Goal: Contribute content

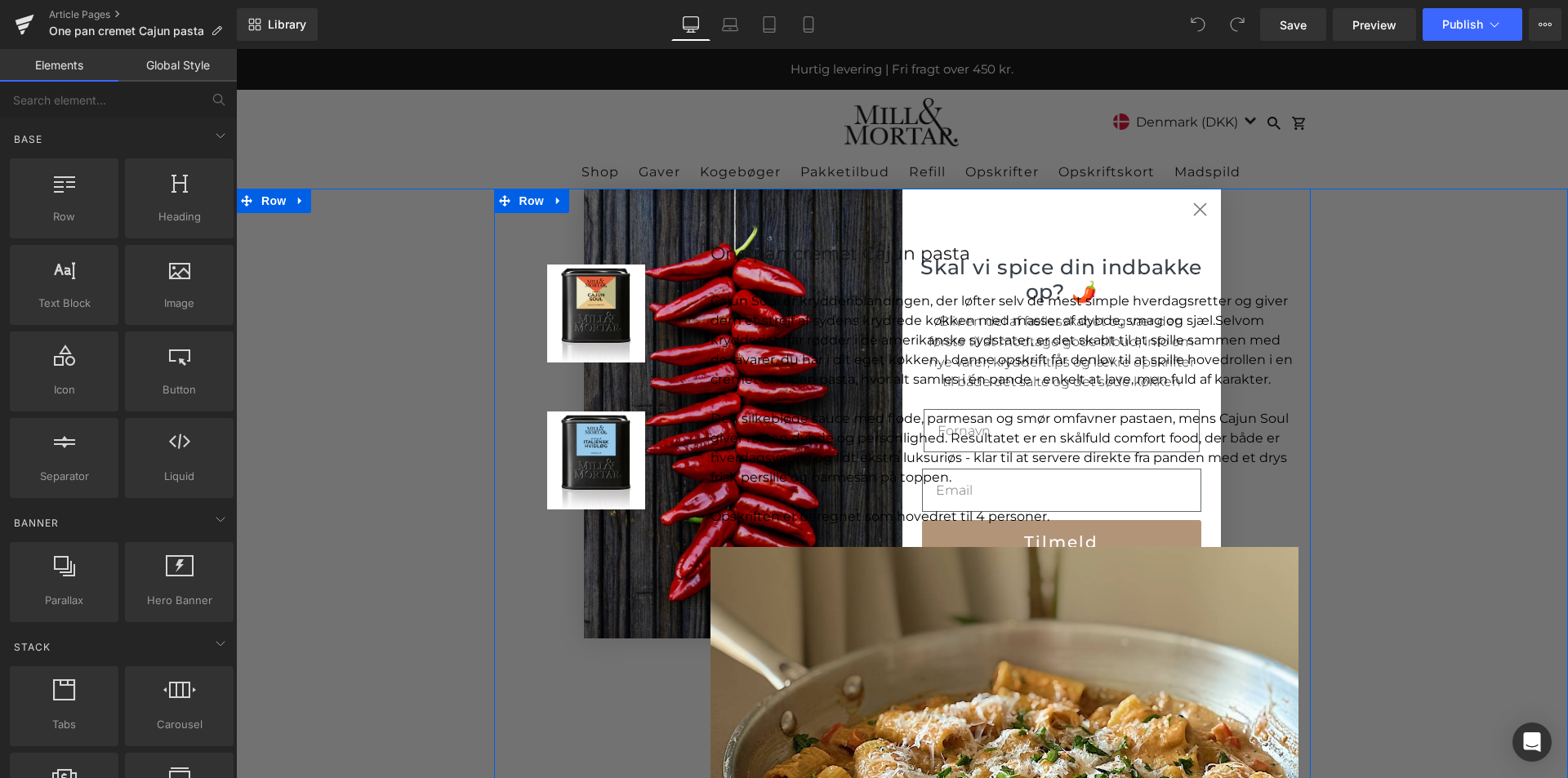
click at [1194, 210] on div "Sale Off (P) Image Product Sale Off (P) Image Product One pan cremet Cajun past…" at bounding box center [902, 688] width 816 height 999
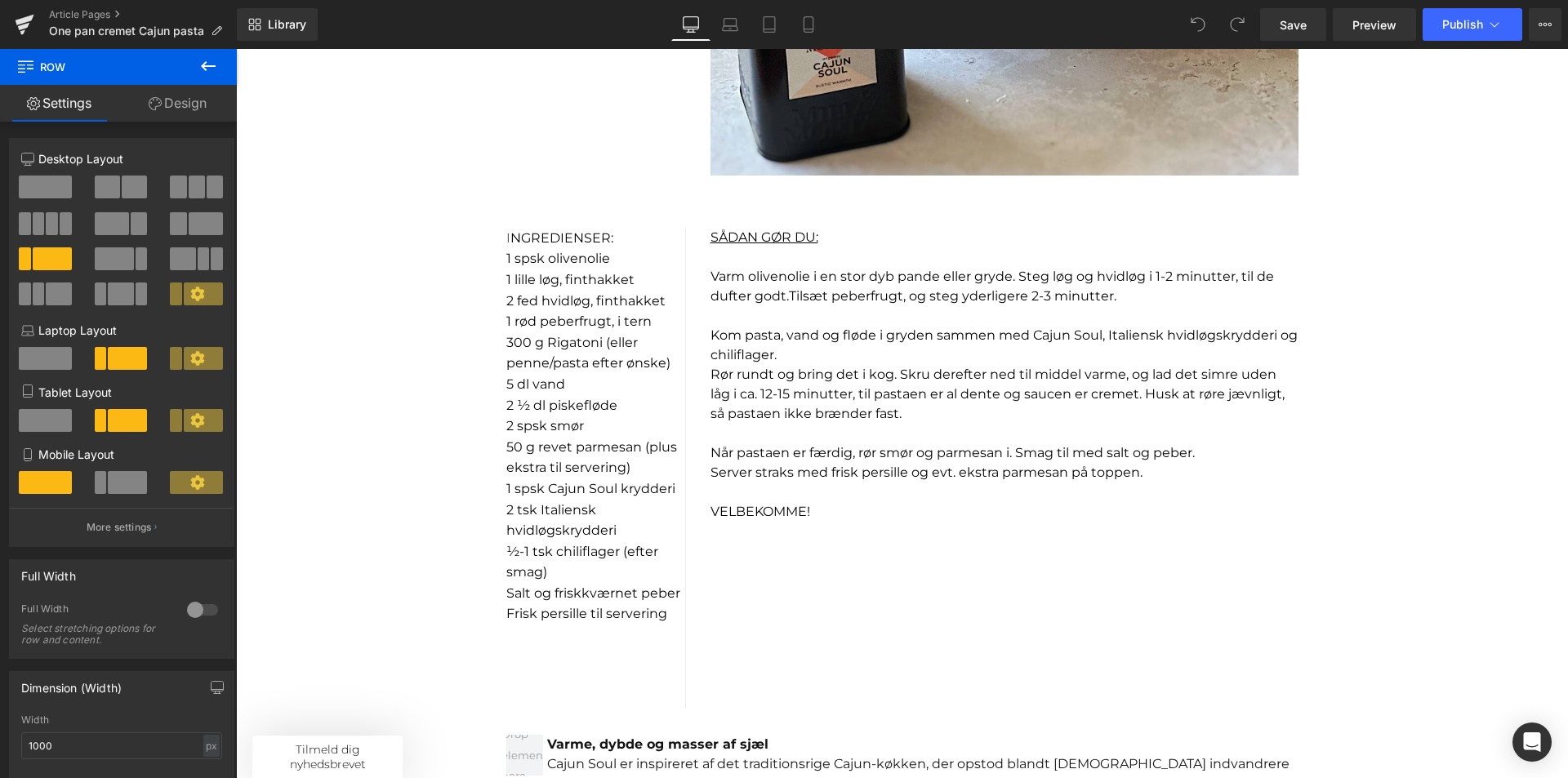
scroll to position [1143, 0]
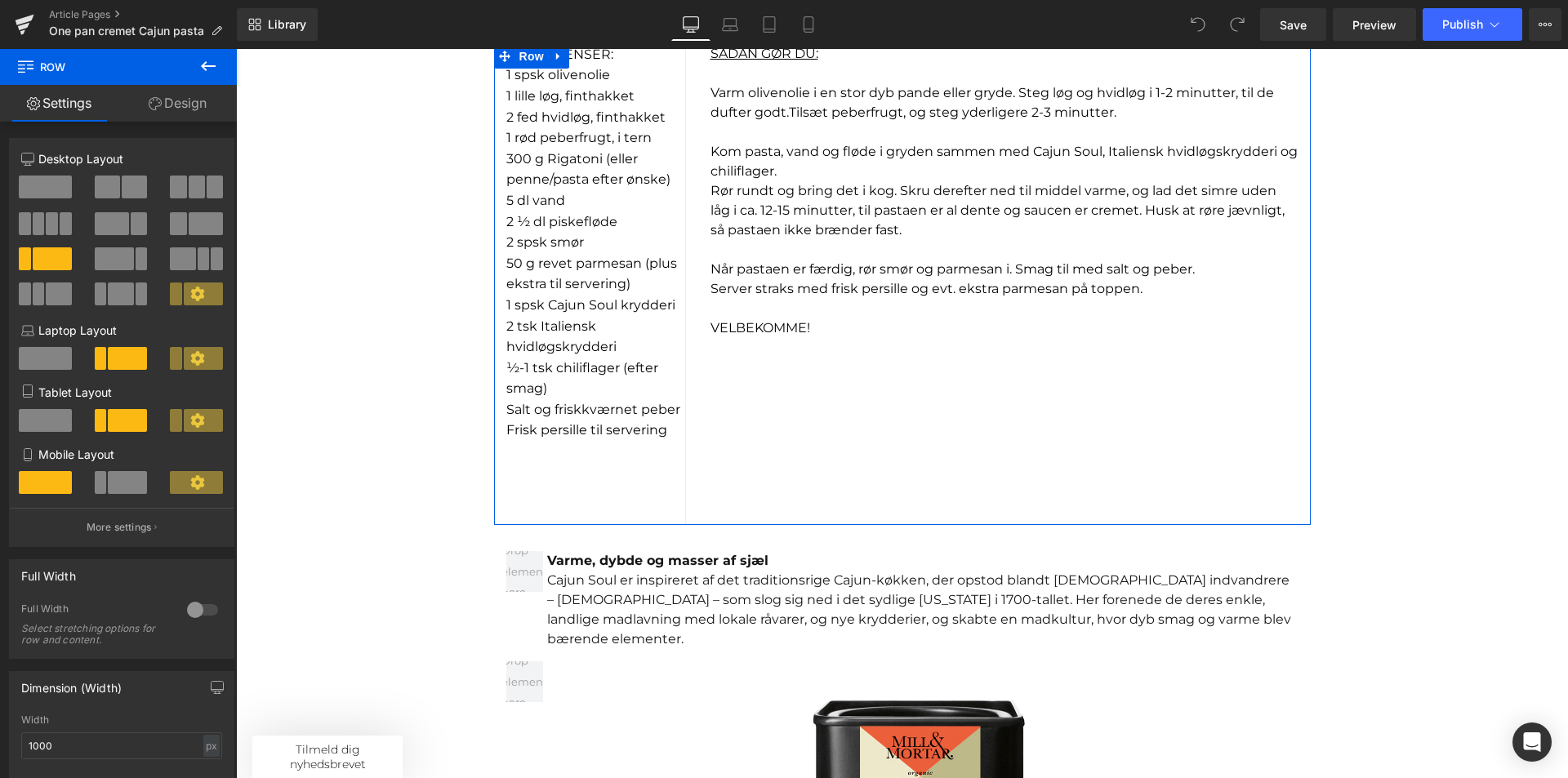
click at [564, 314] on p "1 spsk Cajun Soul krydderi" at bounding box center [596, 305] width 179 height 21
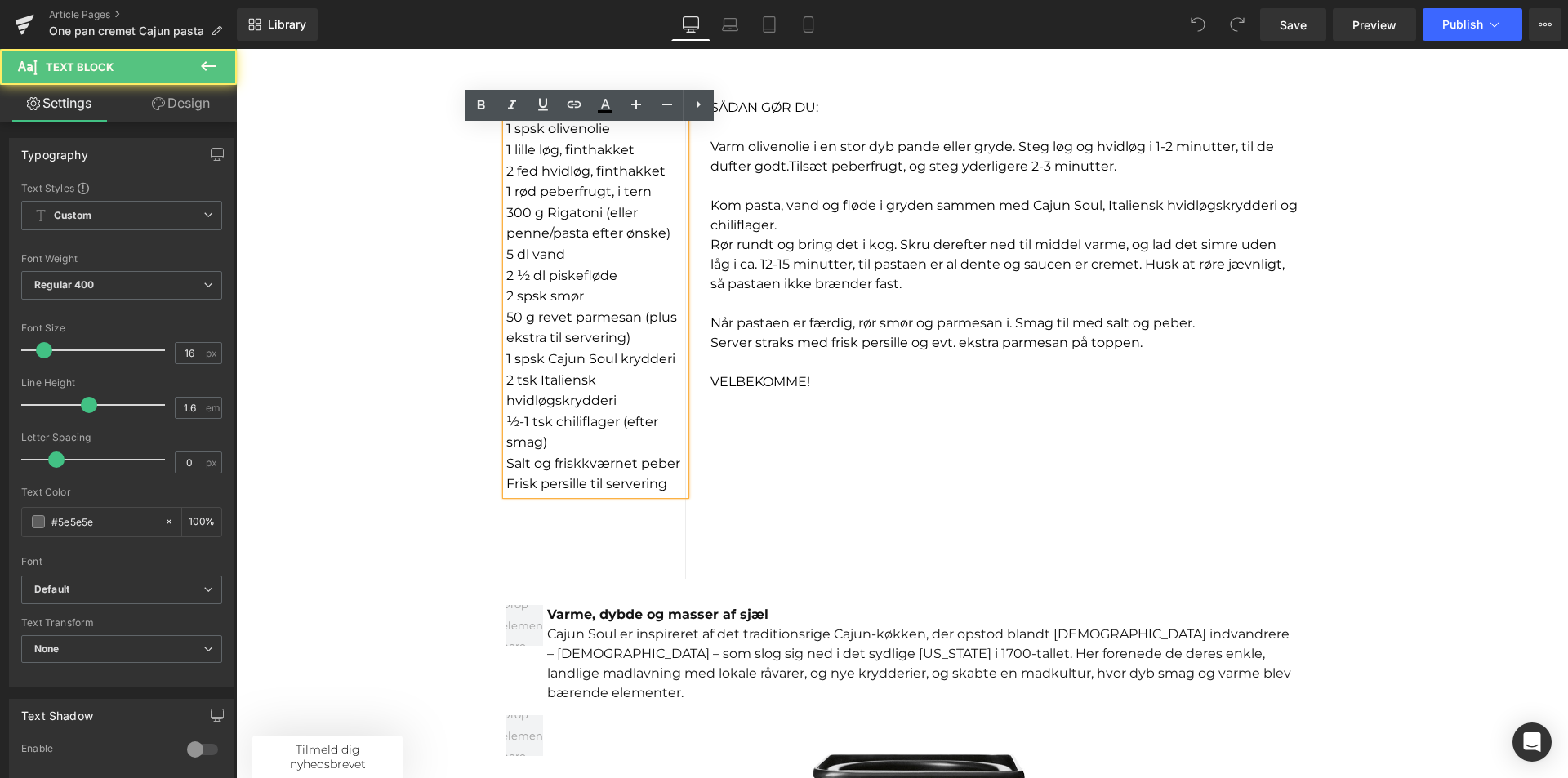
scroll to position [1061, 0]
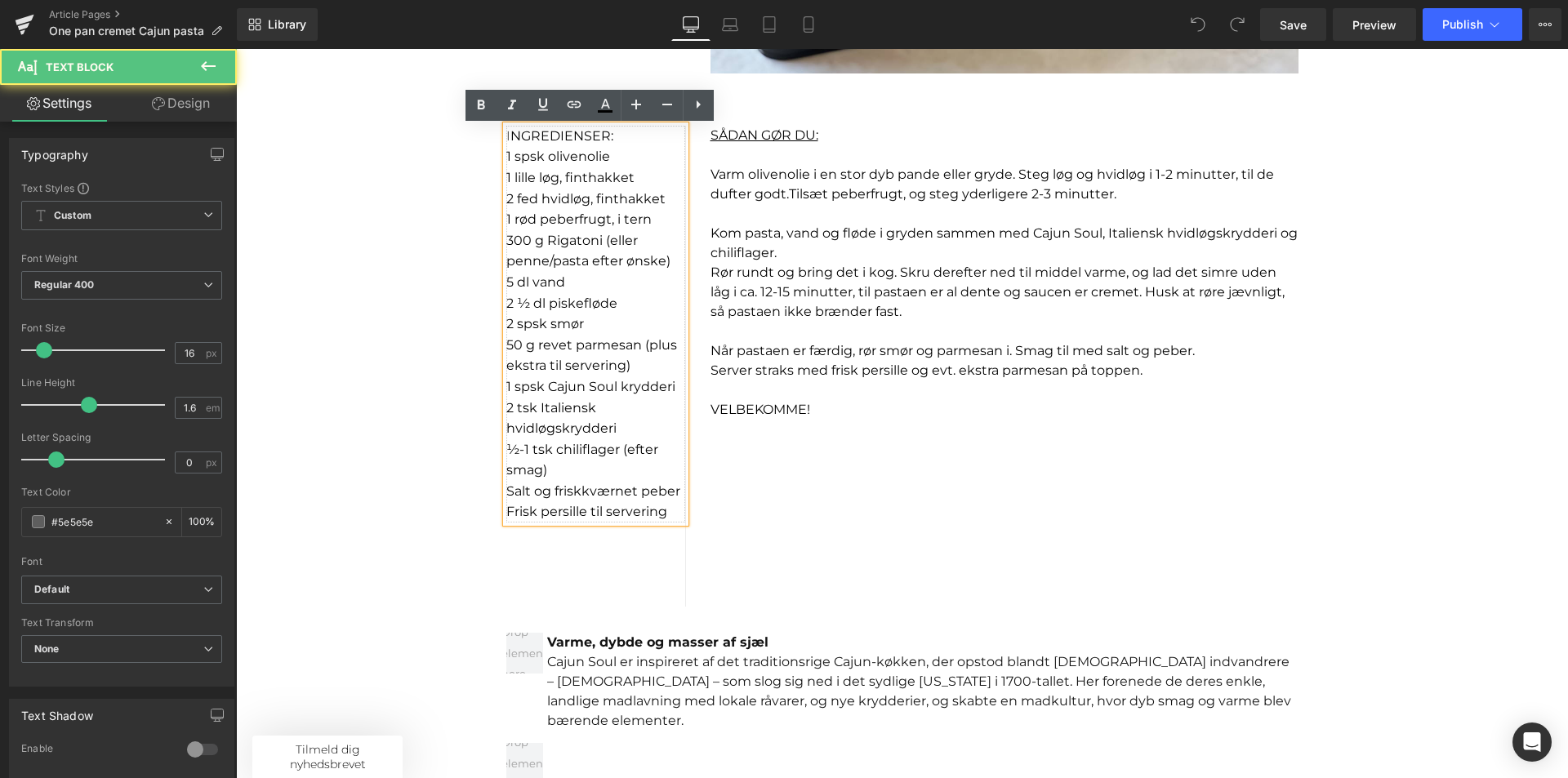
click at [543, 468] on p "½-1 tsk chiliflager (efter smag)" at bounding box center [596, 460] width 179 height 42
click at [506, 408] on font "2 tsk Italiensk hvidløgskrydderi" at bounding box center [561, 418] width 110 height 37
click at [617, 426] on p "2 tsk Italiensk hvidløgskrydderi" at bounding box center [596, 418] width 179 height 42
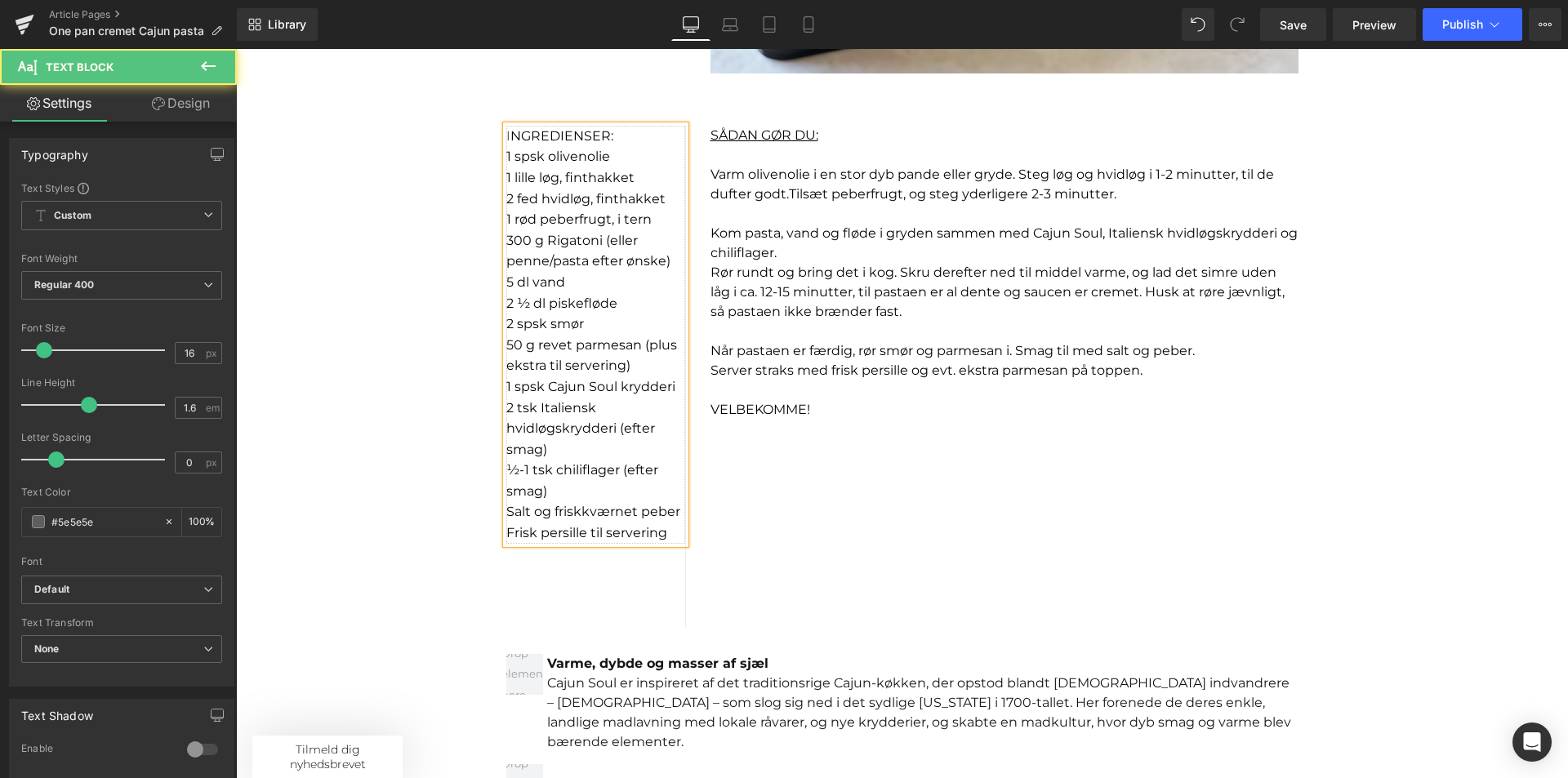
click at [579, 470] on font "½-1 tsk chiliflager (efter smag)" at bounding box center [582, 480] width 152 height 37
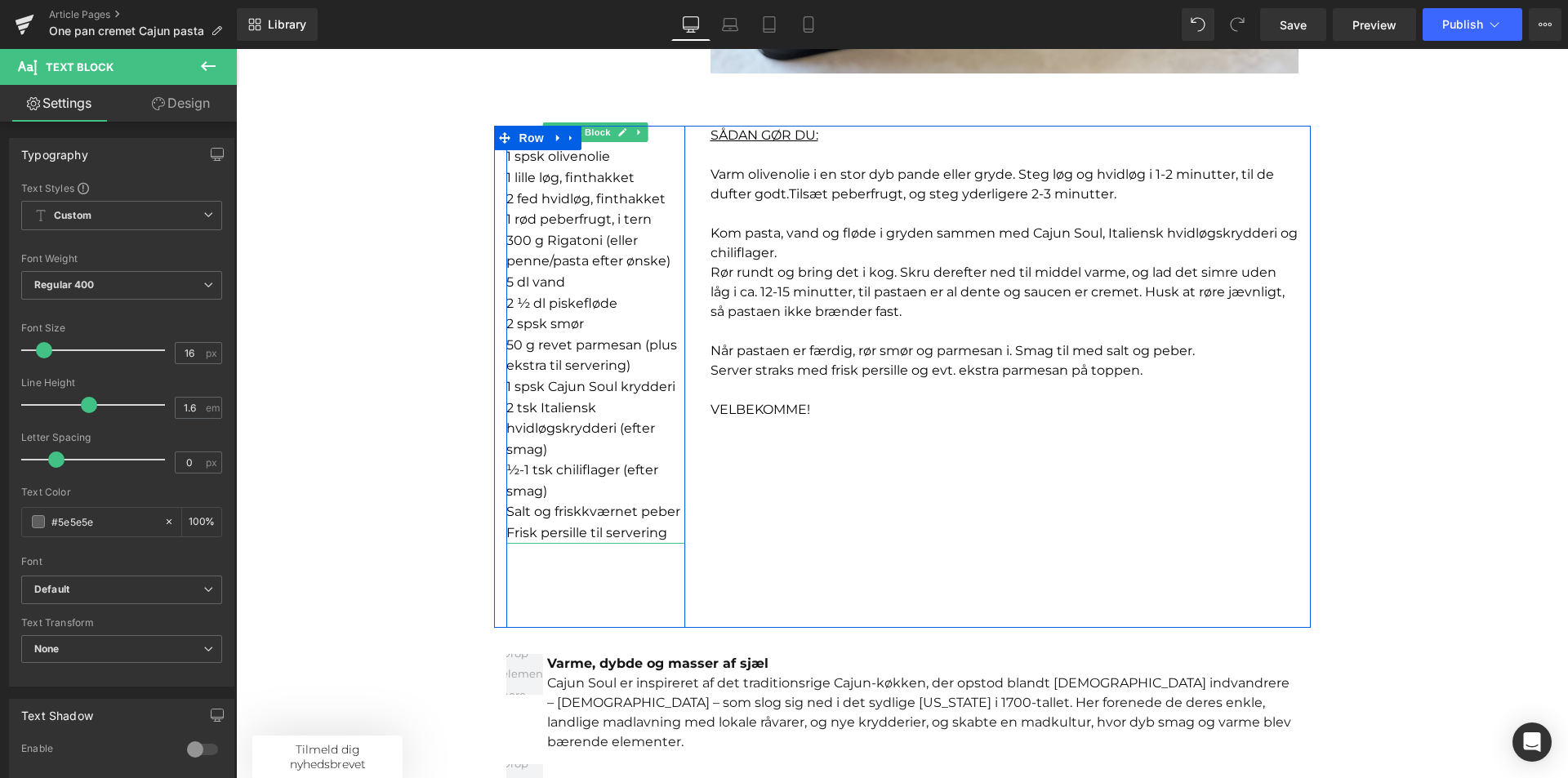
click at [585, 425] on font "2 tsk Italiensk hvidløgskrydderi (efter smag)" at bounding box center [580, 429] width 148 height 57
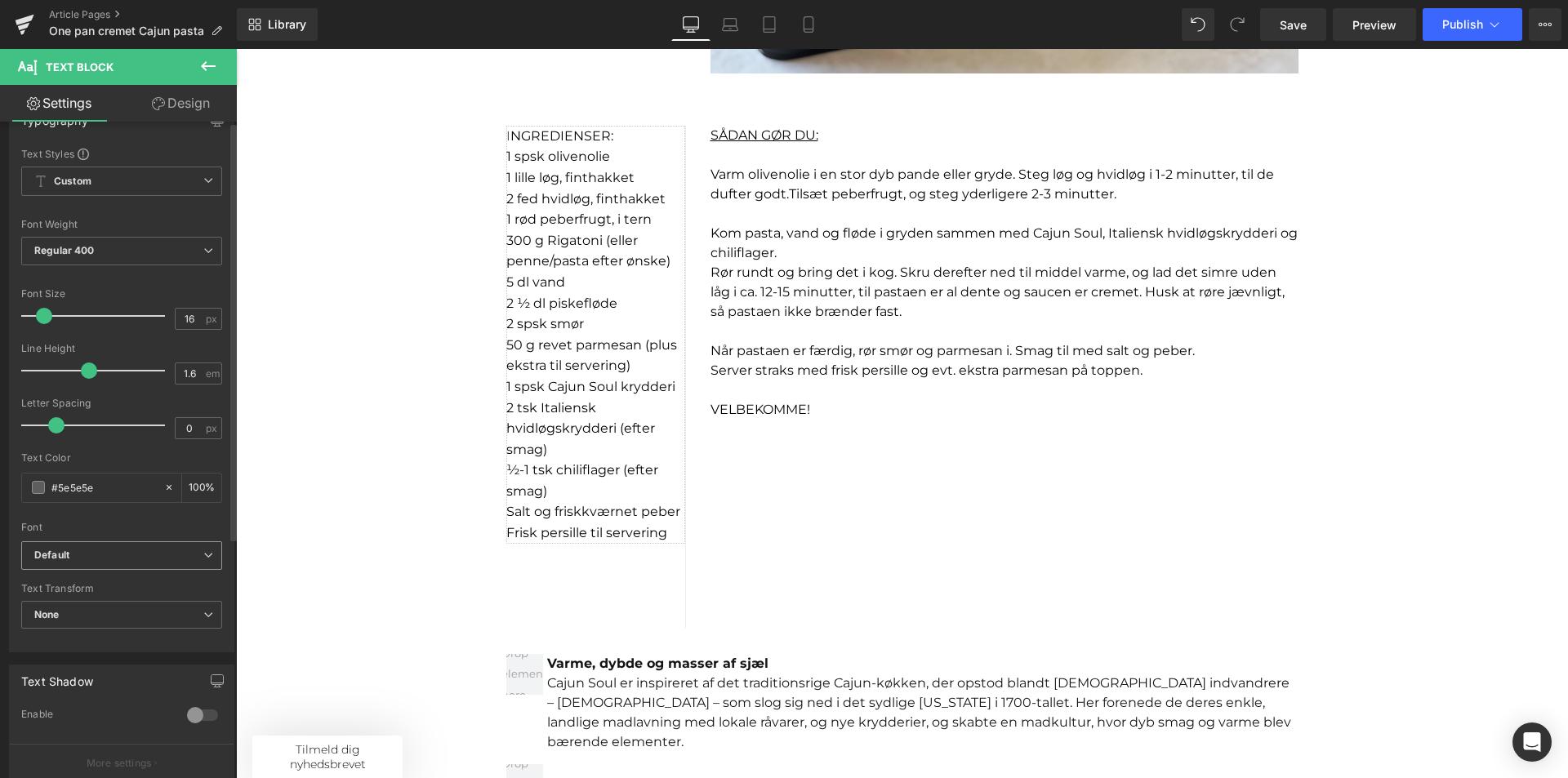
scroll to position [0, 0]
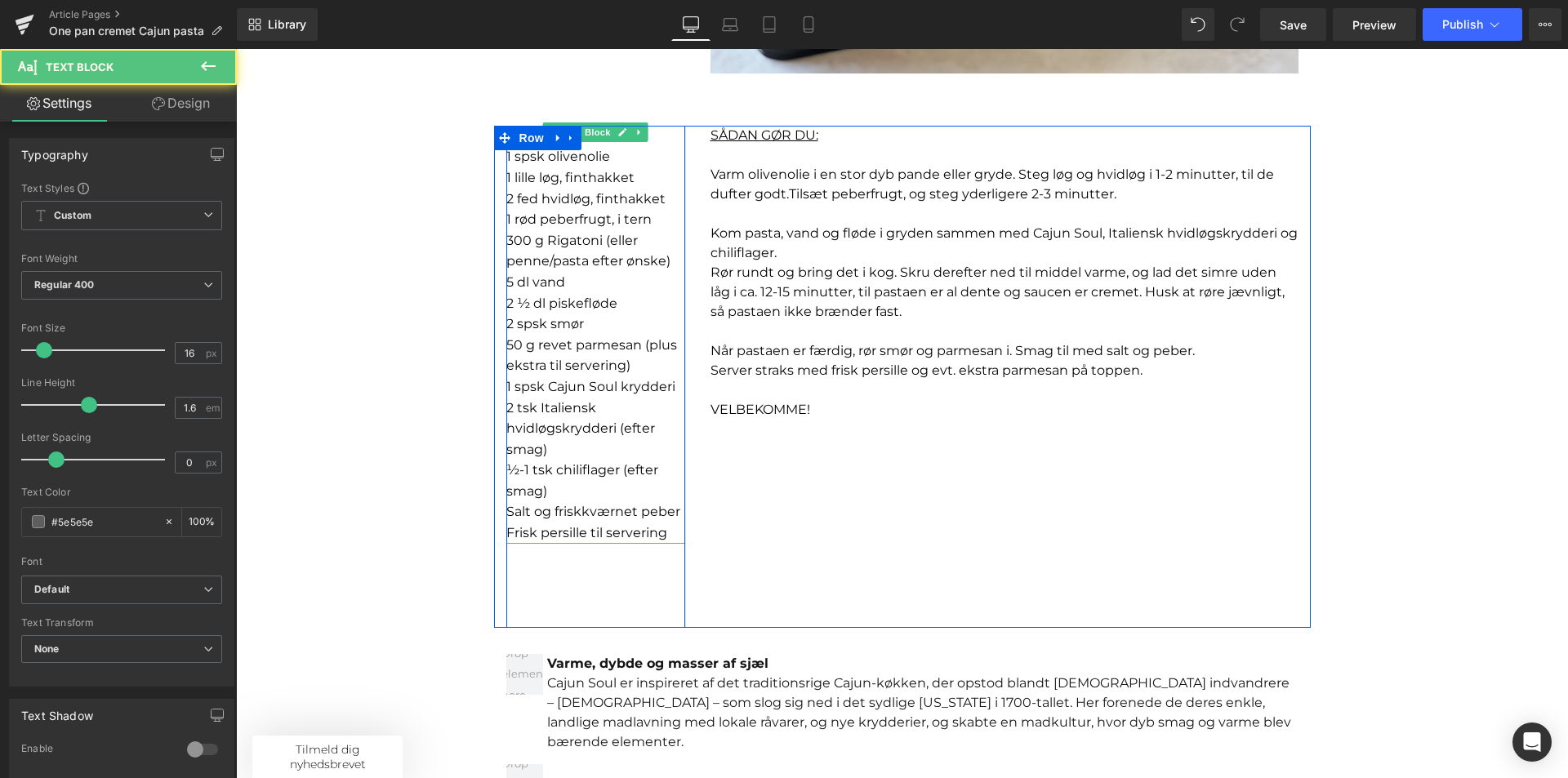
click at [556, 475] on font "½-1 tsk chiliflager (efter smag)" at bounding box center [582, 480] width 152 height 37
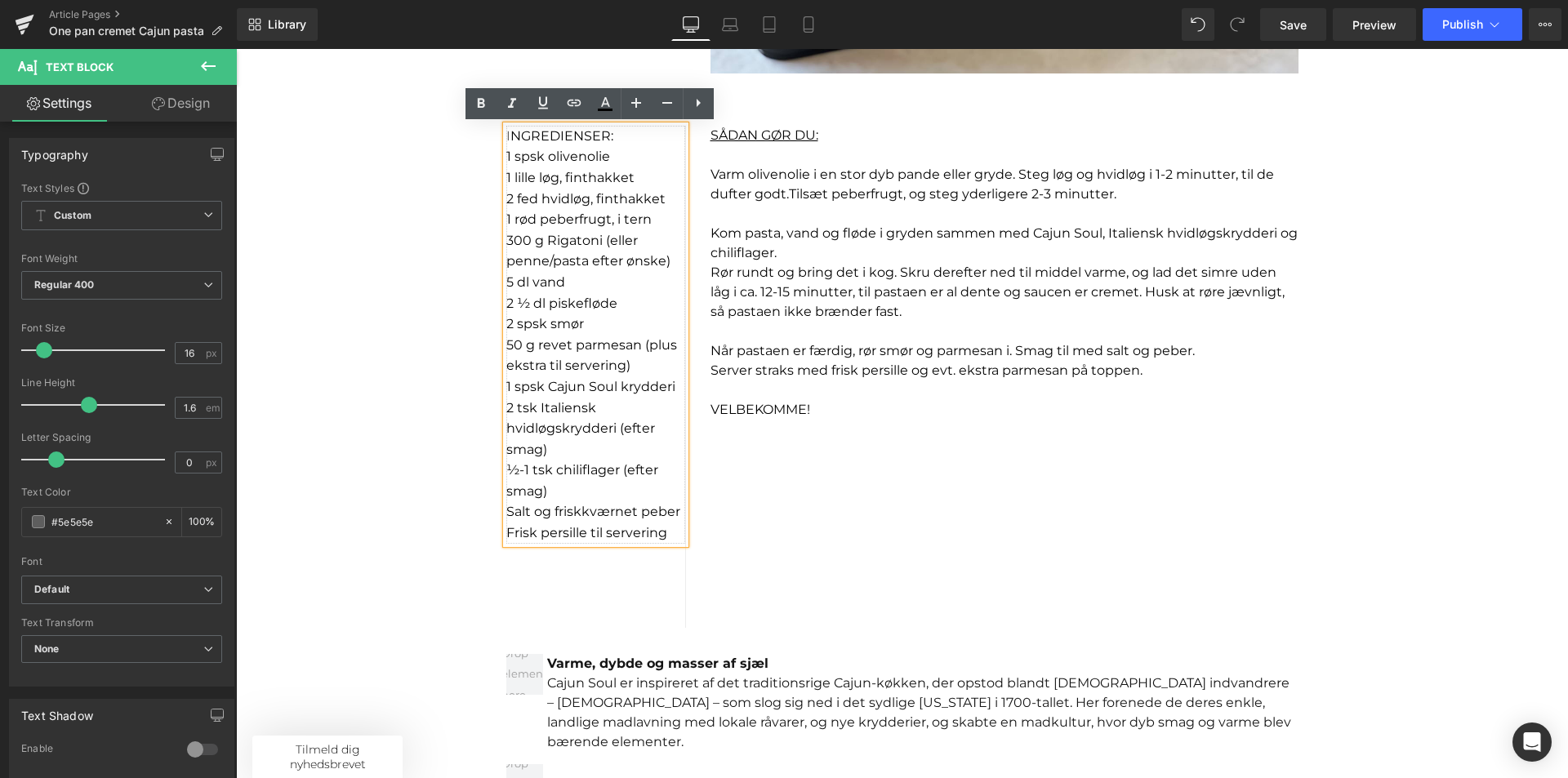
click at [564, 458] on p "2 tsk Italiensk hvidløgskrydderi (efter smag)" at bounding box center [596, 429] width 179 height 63
click at [506, 406] on div "I NGREDIENSER: 1 spsk olivenolie 1 lille løg, finthakket 2 fed hvidløg, finthak…" at bounding box center [596, 334] width 179 height 418
click at [506, 408] on font "2 tsk Italiensk hvidløgskrydderi (efter smag)" at bounding box center [580, 429] width 148 height 57
click at [509, 470] on font "evt. ½-1 tsk chiliflager (efter smag)" at bounding box center [596, 480] width 179 height 37
click at [506, 410] on font "evt. 2 tsk Italiensk hvidløgskrydderi (efter smag)" at bounding box center [580, 429] width 148 height 57
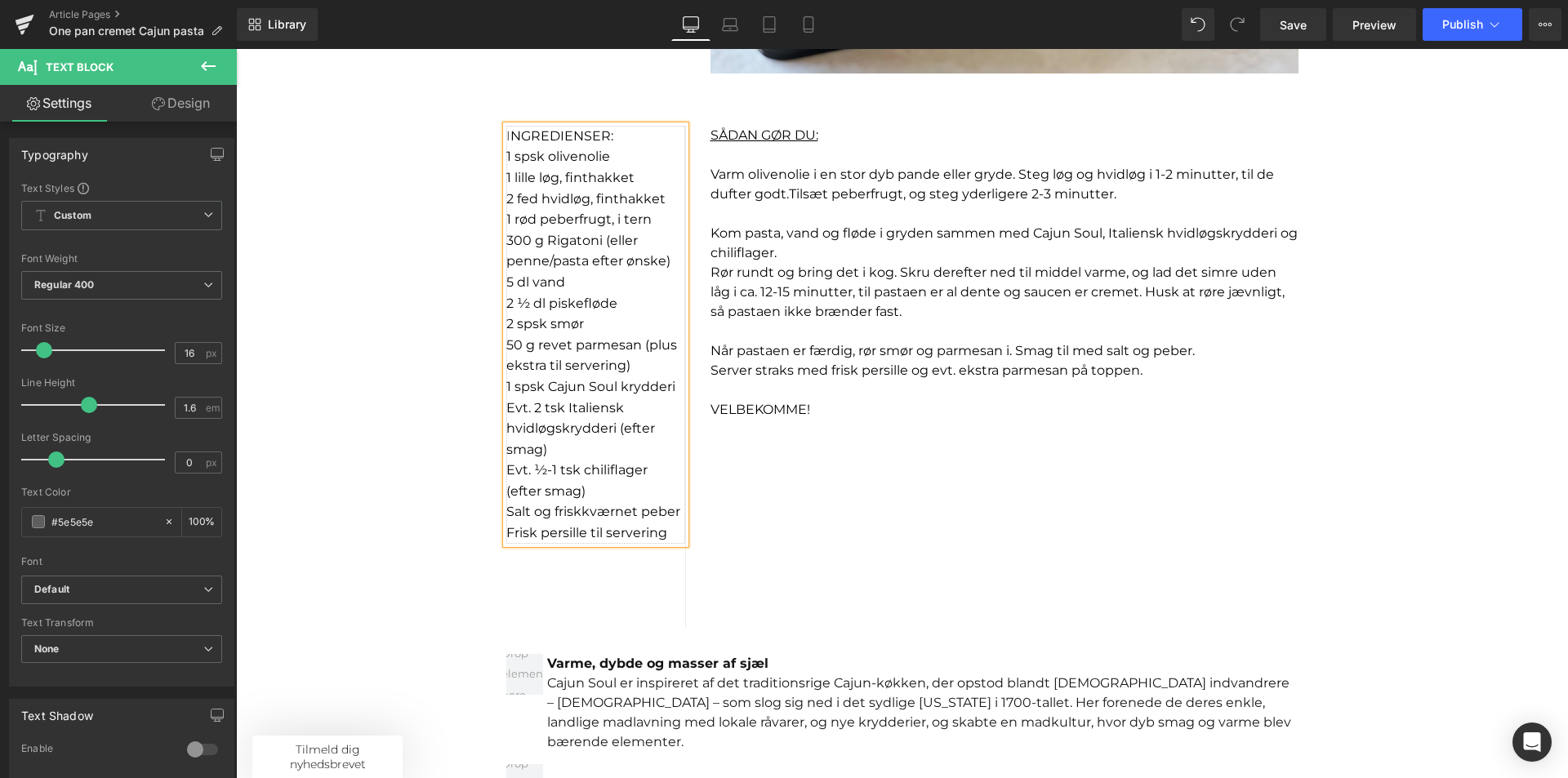
click at [612, 431] on font "Evt. 2 tsk Italiensk hvidløgskrydderi (efter smag)" at bounding box center [580, 429] width 148 height 57
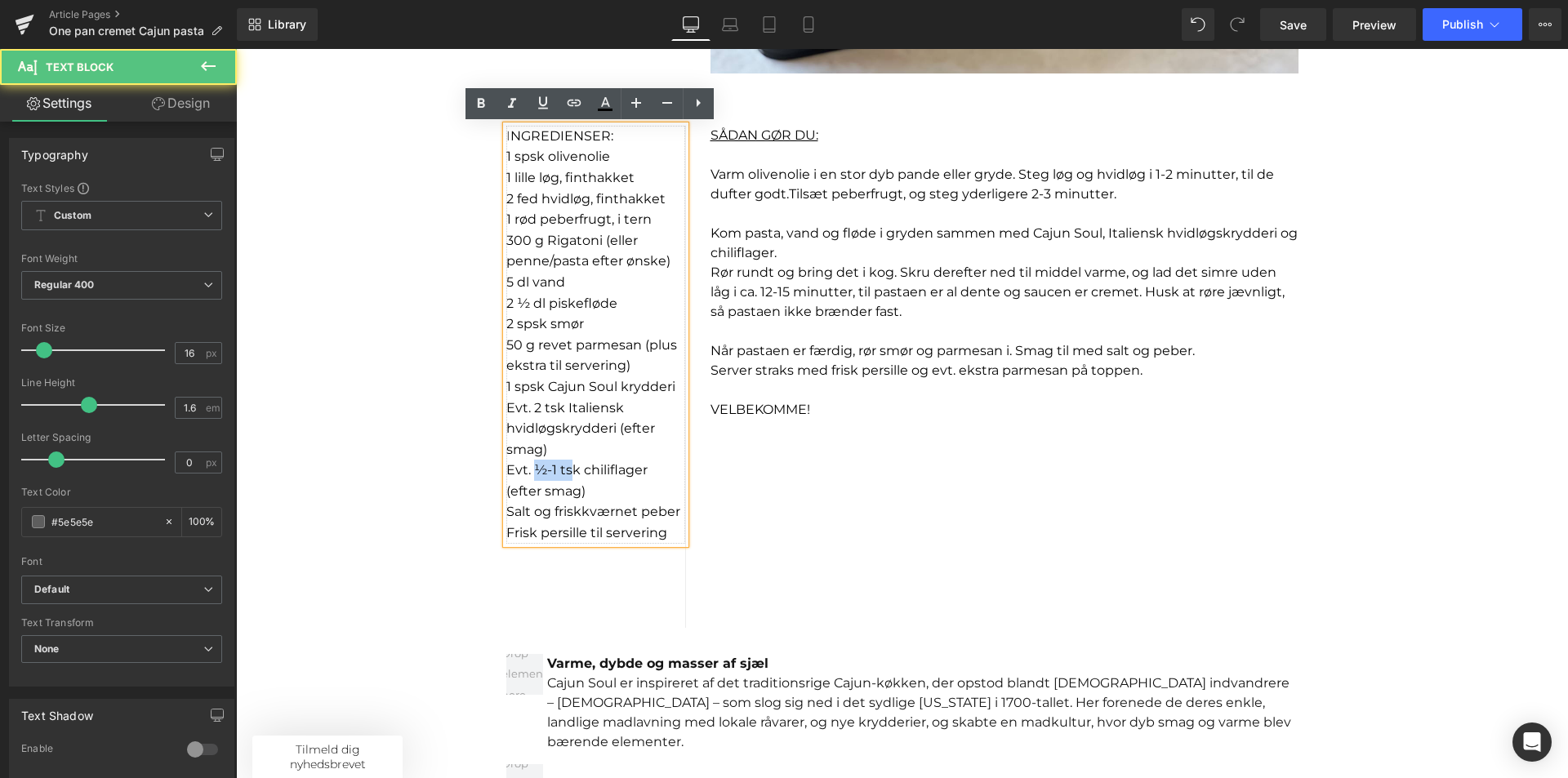
drag, startPoint x: 529, startPoint y: 471, endPoint x: 569, endPoint y: 470, distance: 40.0
click at [569, 470] on font "Evt. ½-1 tsk chiliflager (efter smag)" at bounding box center [577, 480] width 141 height 37
drag, startPoint x: 548, startPoint y: 471, endPoint x: 643, endPoint y: 477, distance: 95.2
click at [643, 477] on p "Evt. ½-1 tsk chiliflager (efter smag)" at bounding box center [596, 480] width 179 height 42
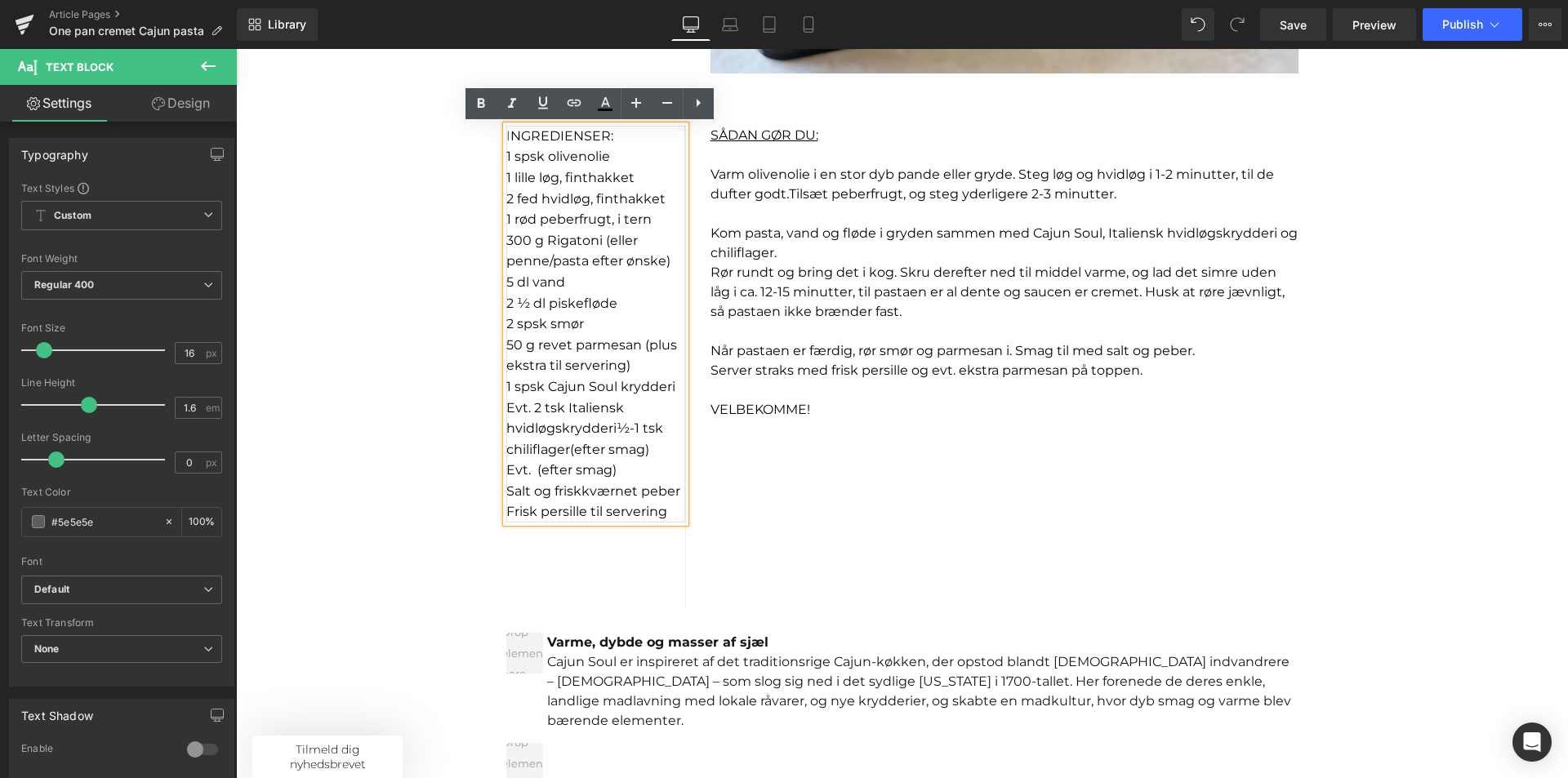
click at [612, 430] on font "Evt. 2 tsk Italiensk hvidløgskrydderi" at bounding box center [565, 418] width 118 height 37
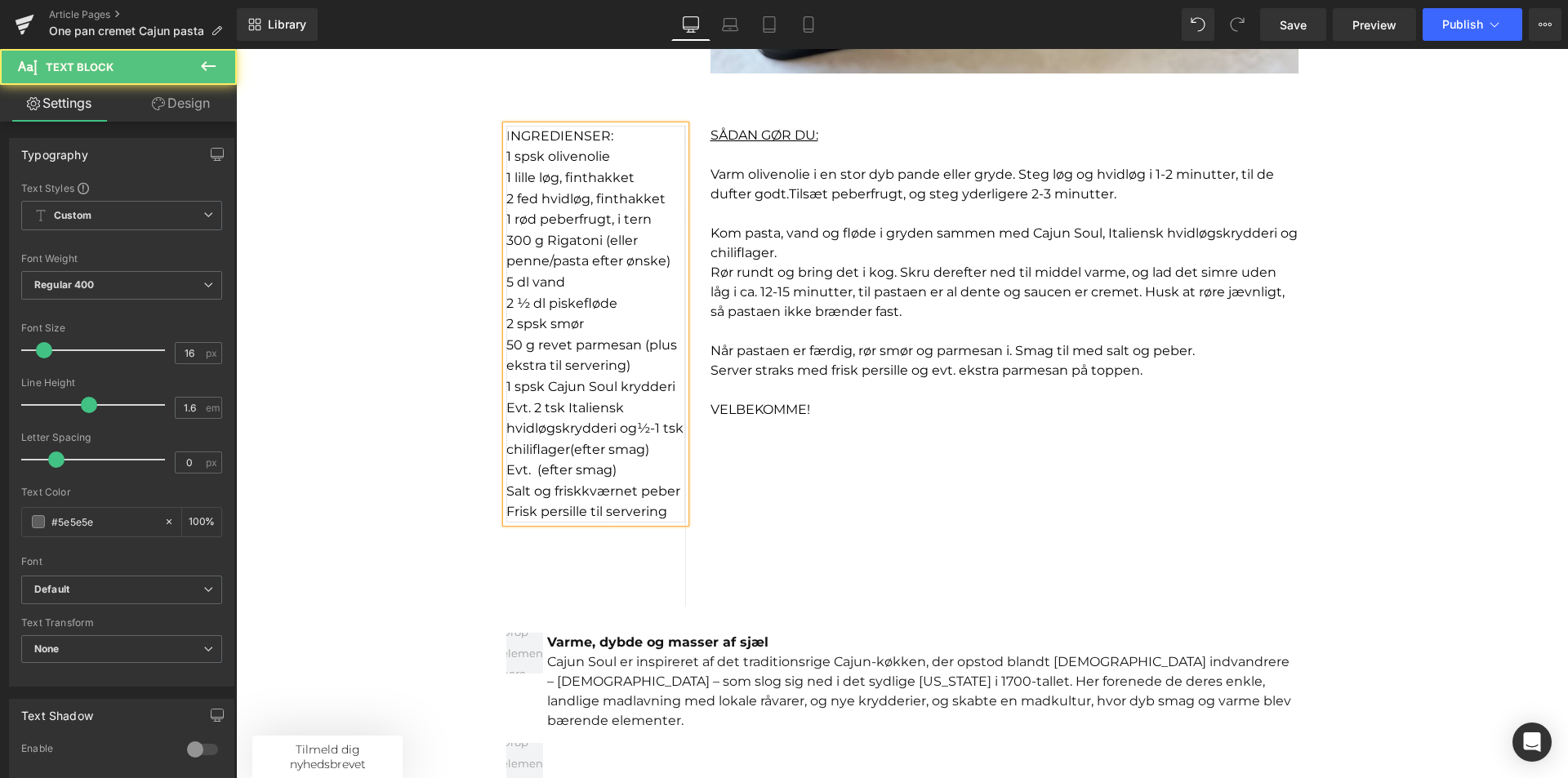
click at [588, 453] on span "(efter smag)" at bounding box center [609, 449] width 79 height 15
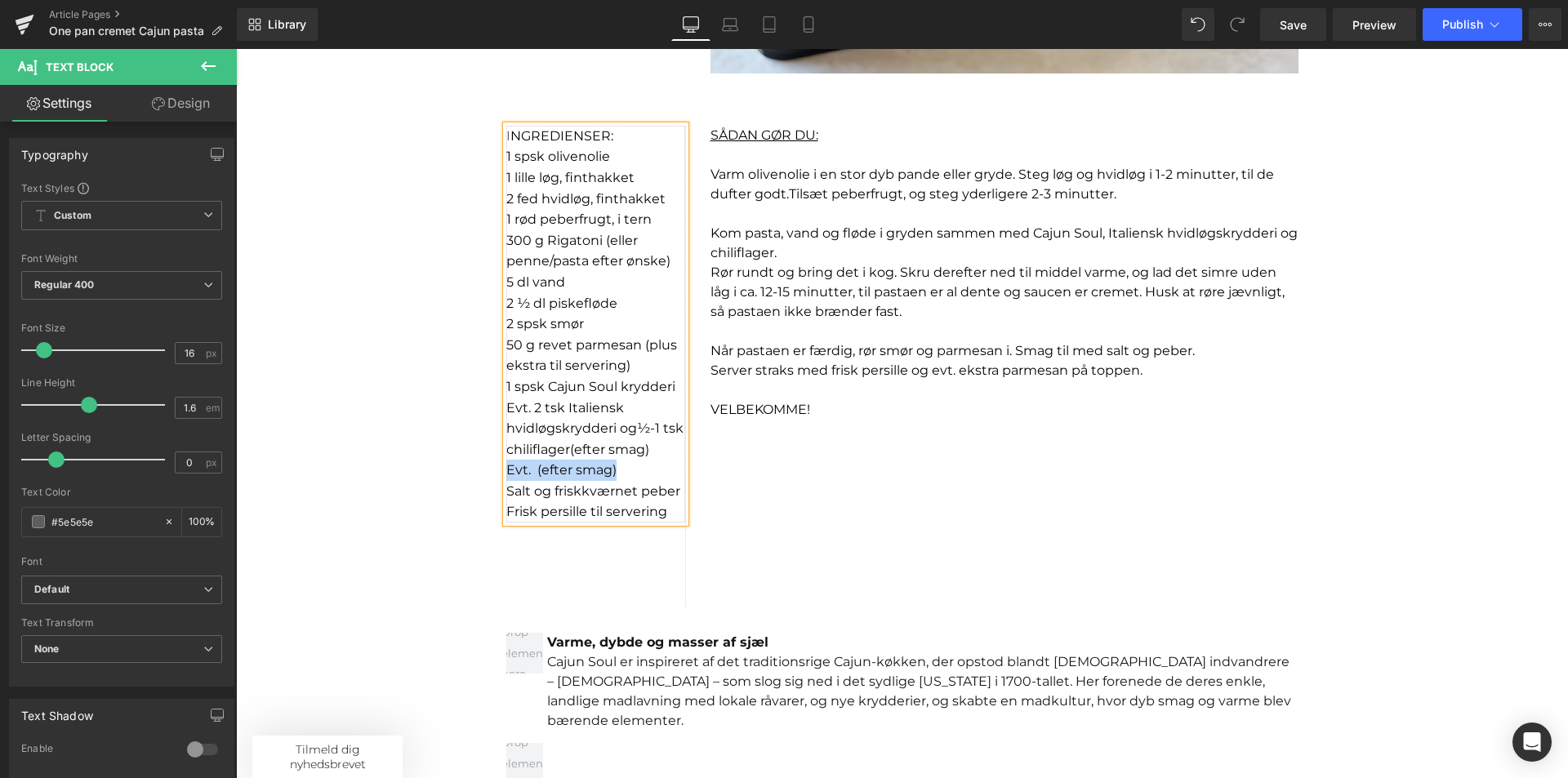
drag, startPoint x: 628, startPoint y: 474, endPoint x: 475, endPoint y: 475, distance: 153.0
click at [475, 475] on div "Sale Off (P) Image Product Sale Off (P) Image Product One pan cremet Cajun past…" at bounding box center [902, 479] width 1332 height 2706
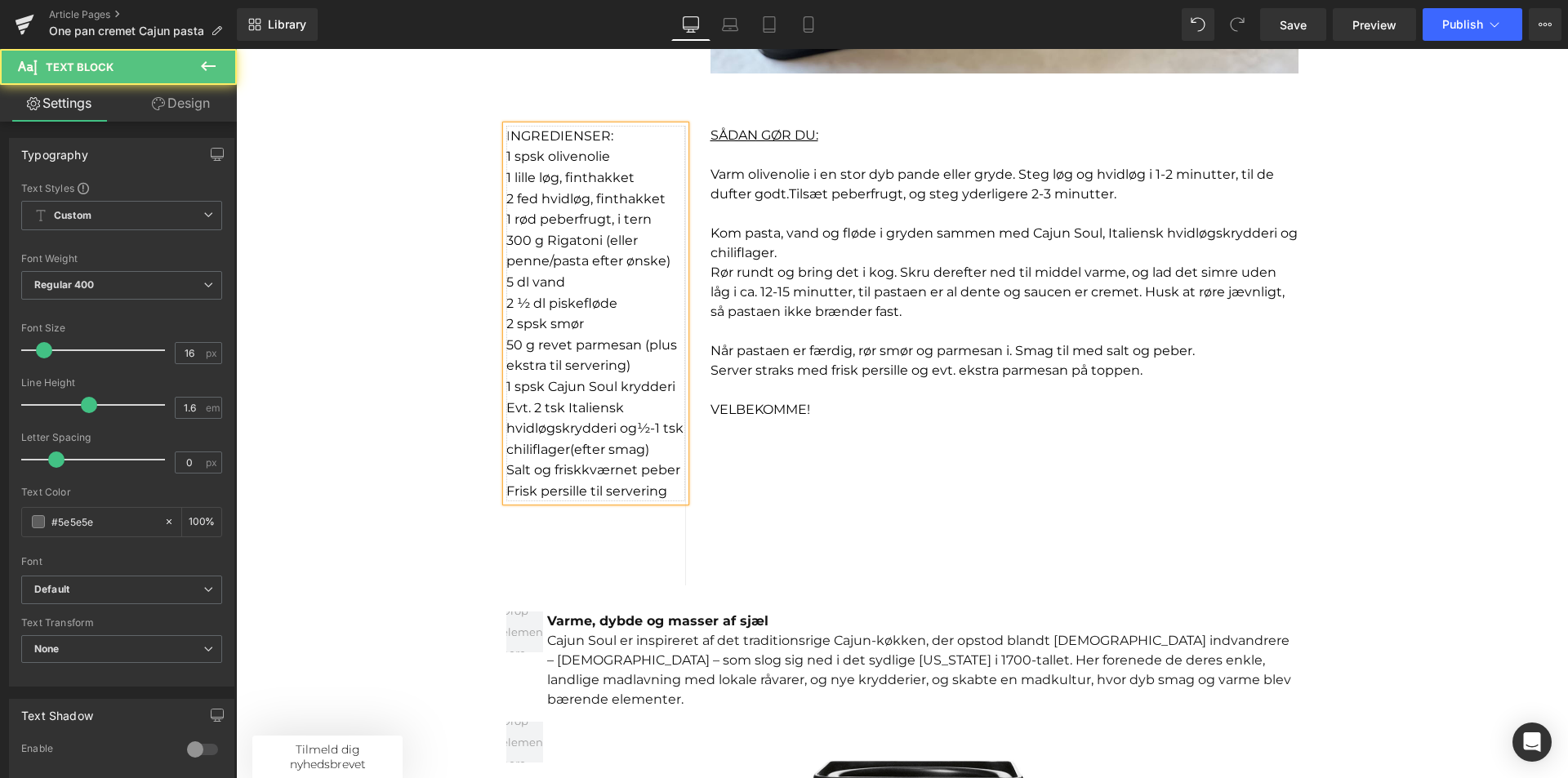
click at [524, 451] on span "½-1 tsk chiliflager" at bounding box center [595, 438] width 177 height 37
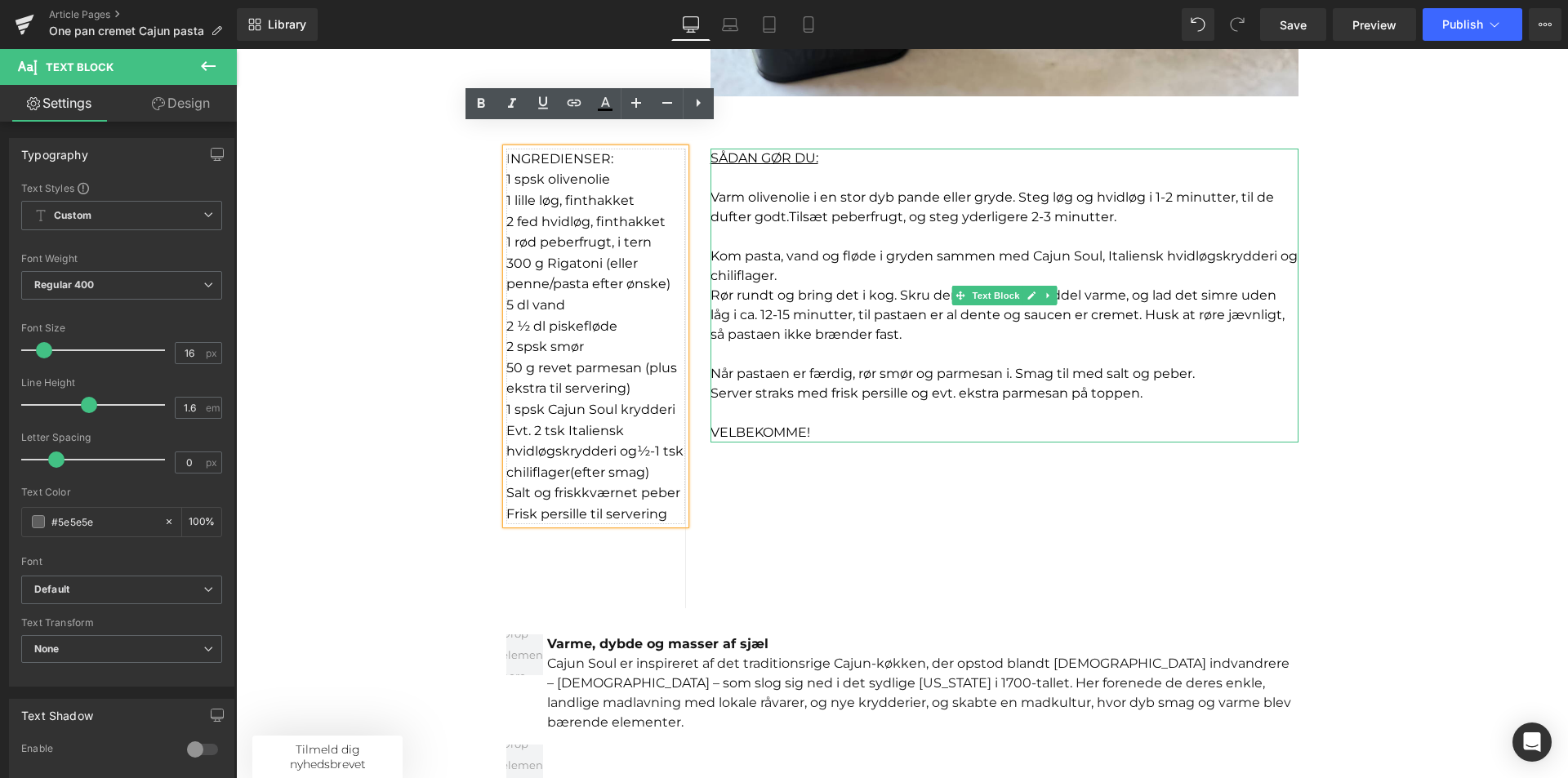
scroll to position [1061, 0]
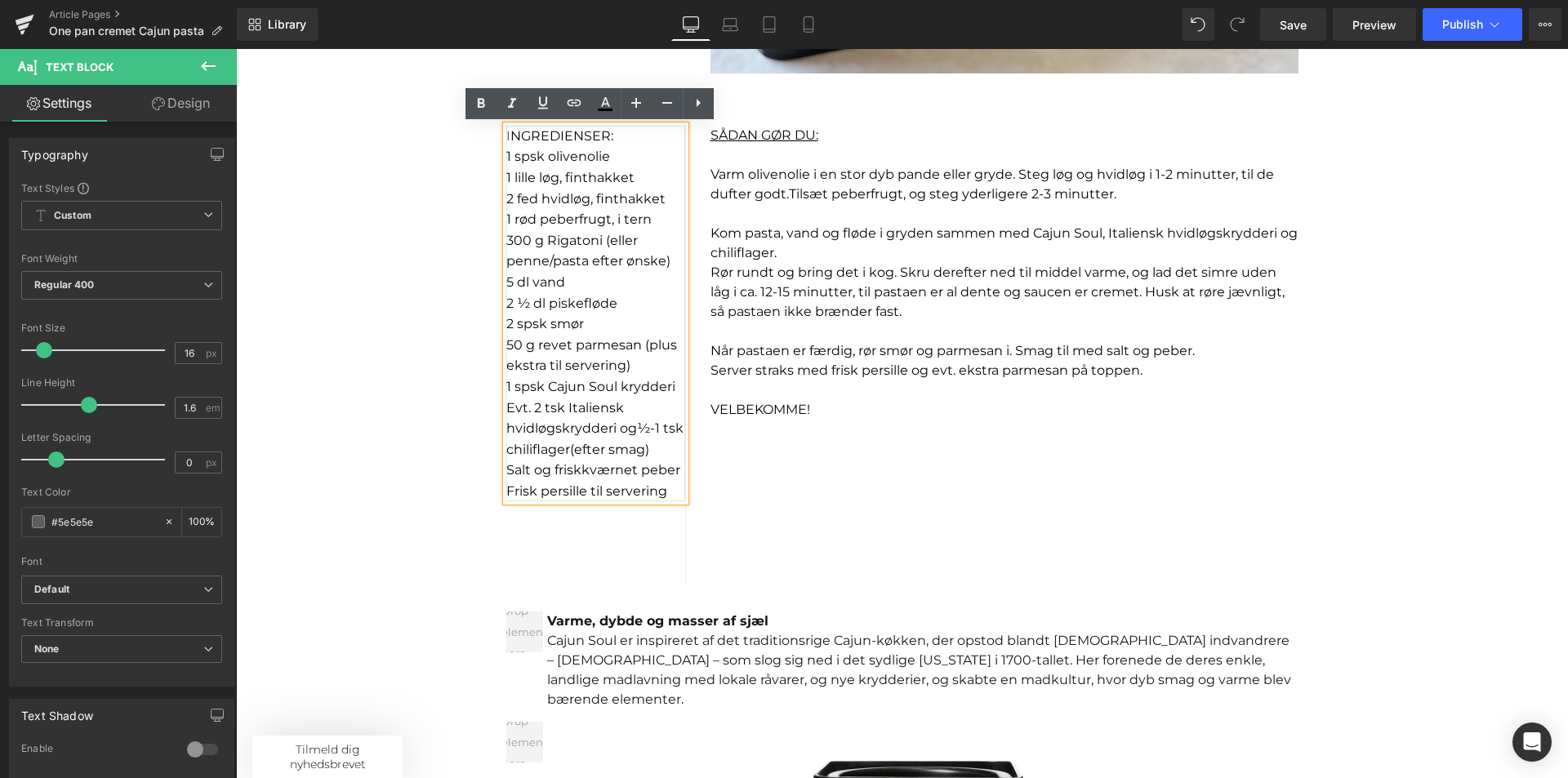
click at [609, 429] on font "Evt. 2 tsk Italiensk hvidløgskrydderi og" at bounding box center [571, 418] width 130 height 37
drag, startPoint x: 609, startPoint y: 429, endPoint x: 555, endPoint y: 430, distance: 54.0
click at [555, 430] on font "Evt. 2 tsk Italiensk hvidløgskrydderi og" at bounding box center [571, 418] width 130 height 37
click at [640, 442] on span "(efter smag)" at bounding box center [609, 449] width 79 height 15
drag, startPoint x: 607, startPoint y: 429, endPoint x: 597, endPoint y: 429, distance: 10.0
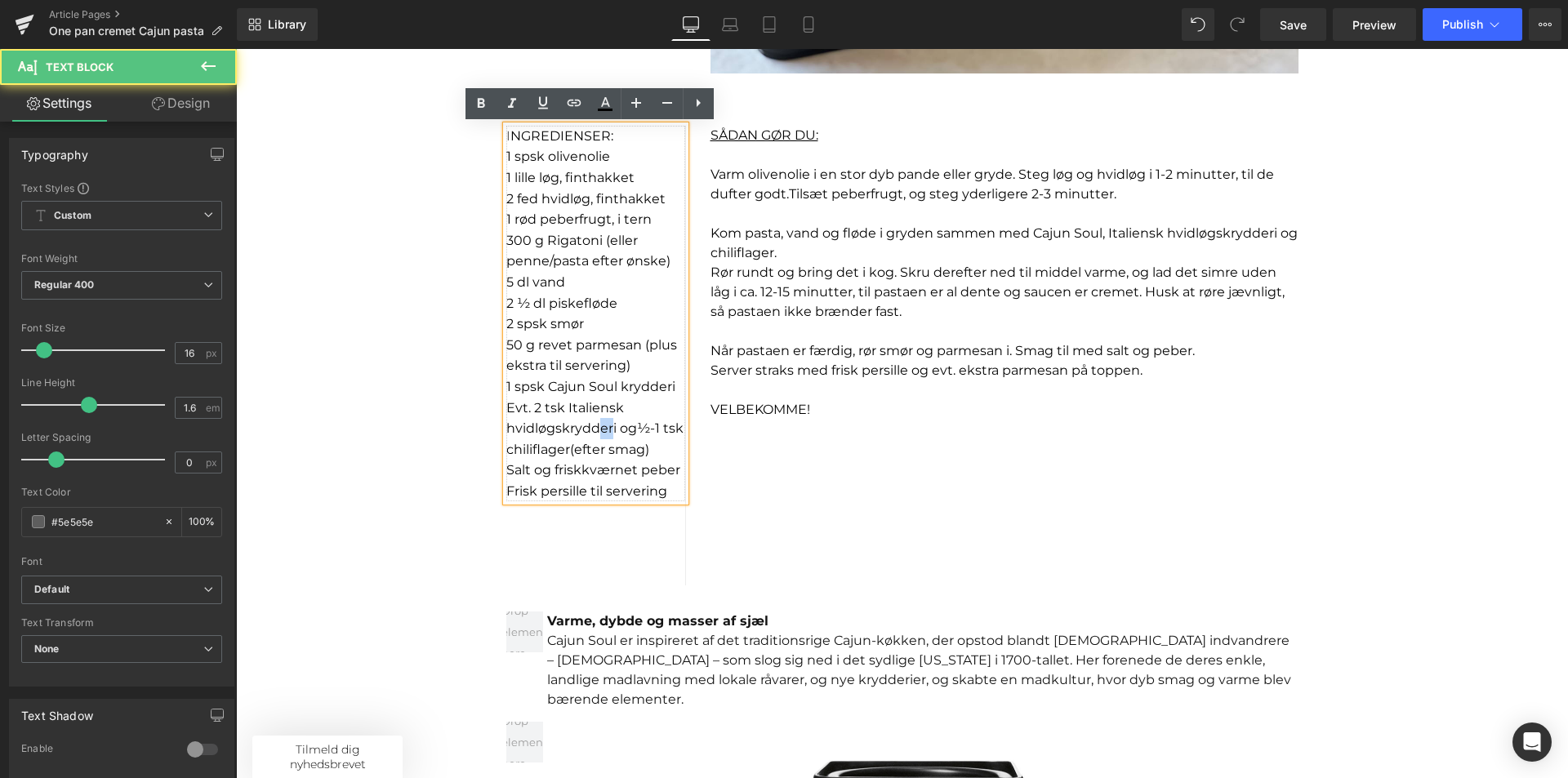
click at [597, 429] on font "Evt. 2 tsk Italiensk hvidløgskrydderi og" at bounding box center [571, 418] width 130 height 37
click at [607, 429] on font "Evt. 2 tsk Italiensk hvidløgskrydderi og" at bounding box center [571, 418] width 130 height 37
drag, startPoint x: 609, startPoint y: 429, endPoint x: 558, endPoint y: 431, distance: 51.0
click at [558, 431] on font "Evt. 2 tsk Italiensk hvidløgskrydderi og" at bounding box center [571, 418] width 130 height 37
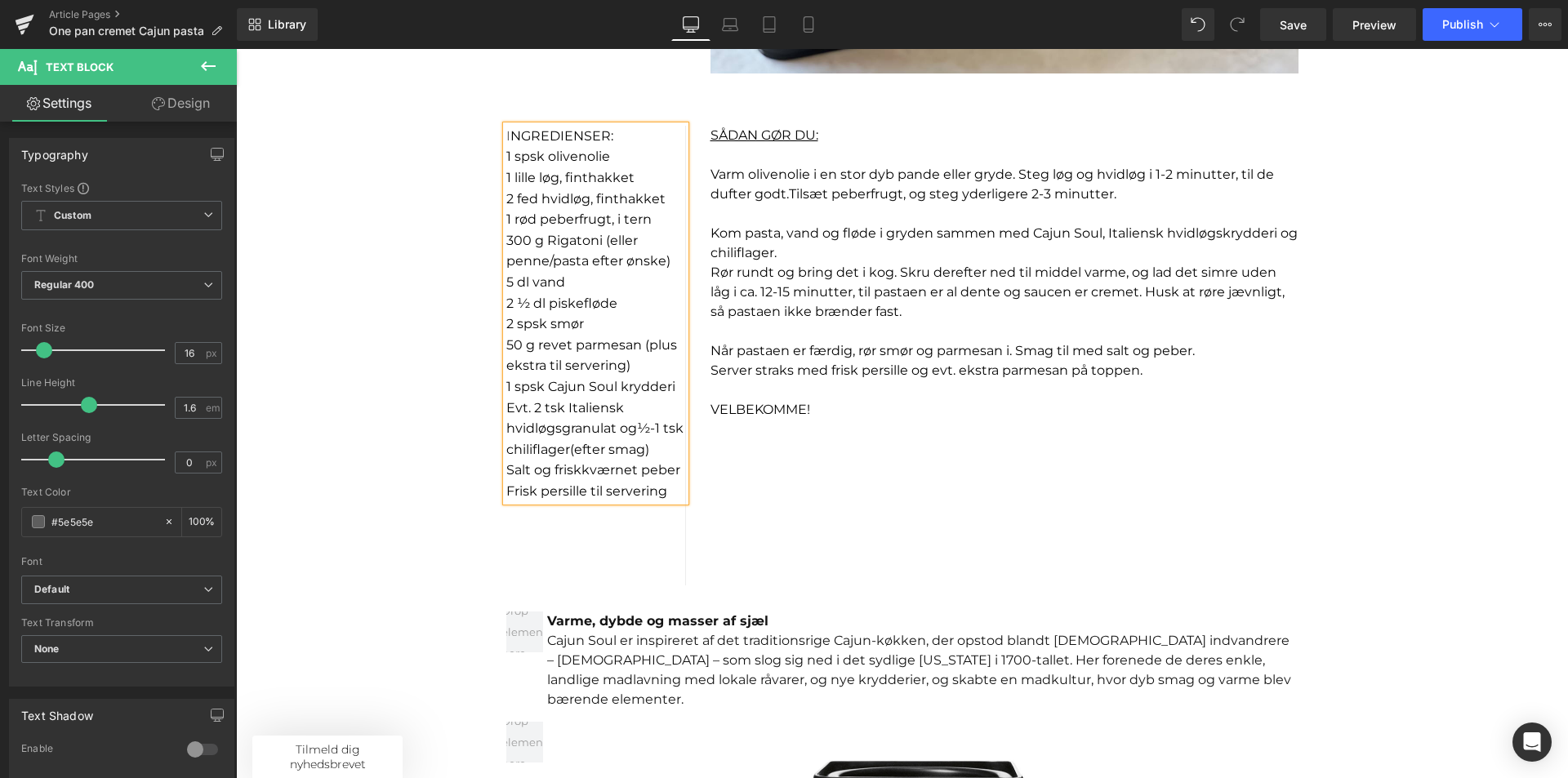
click at [740, 476] on div "I NGREDIENSER: 1 spsk olivenolie 1 lille løg, finthakket 2 fed hvidløg, finthak…" at bounding box center [902, 356] width 816 height 460
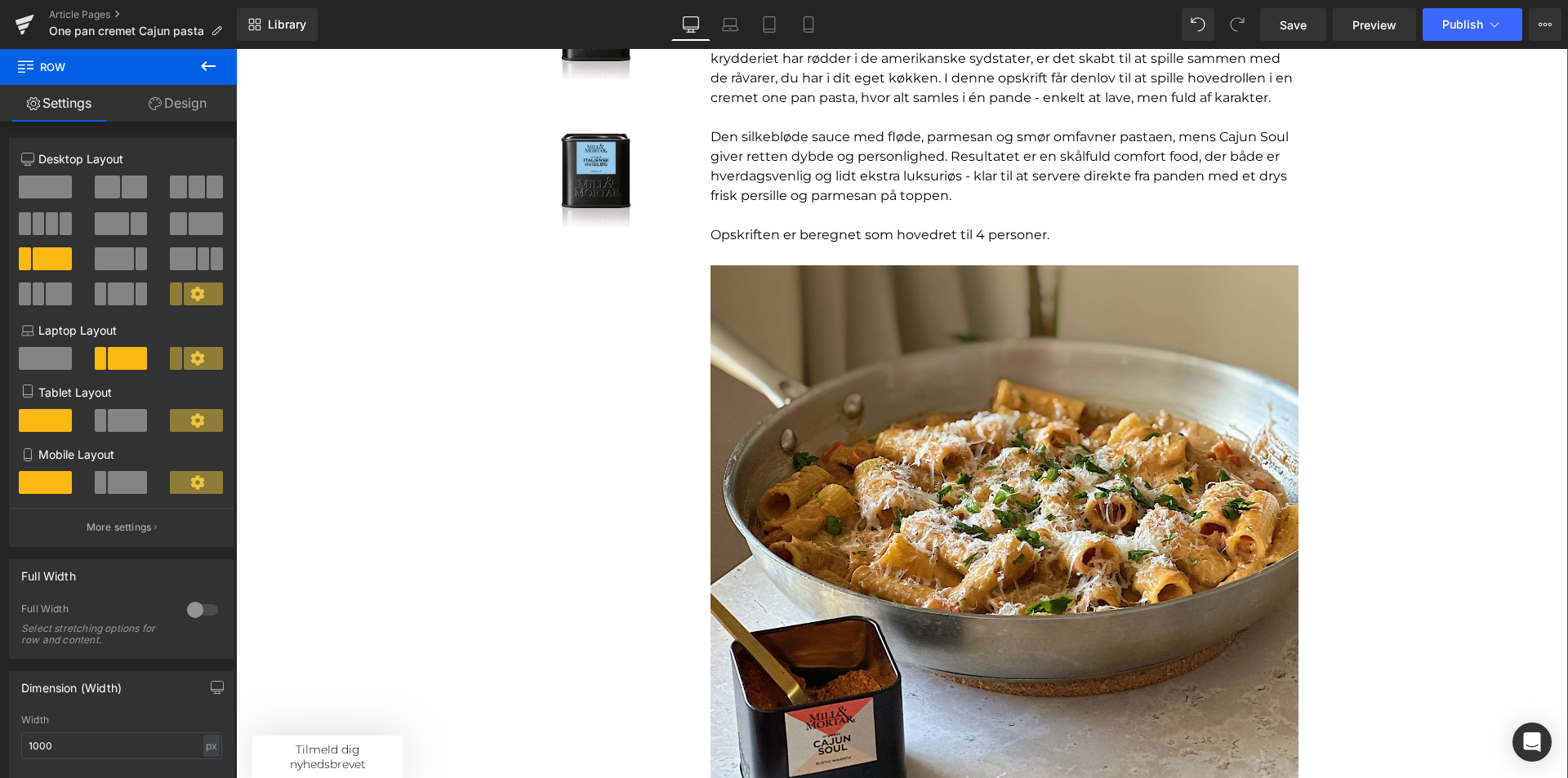
scroll to position [164, 0]
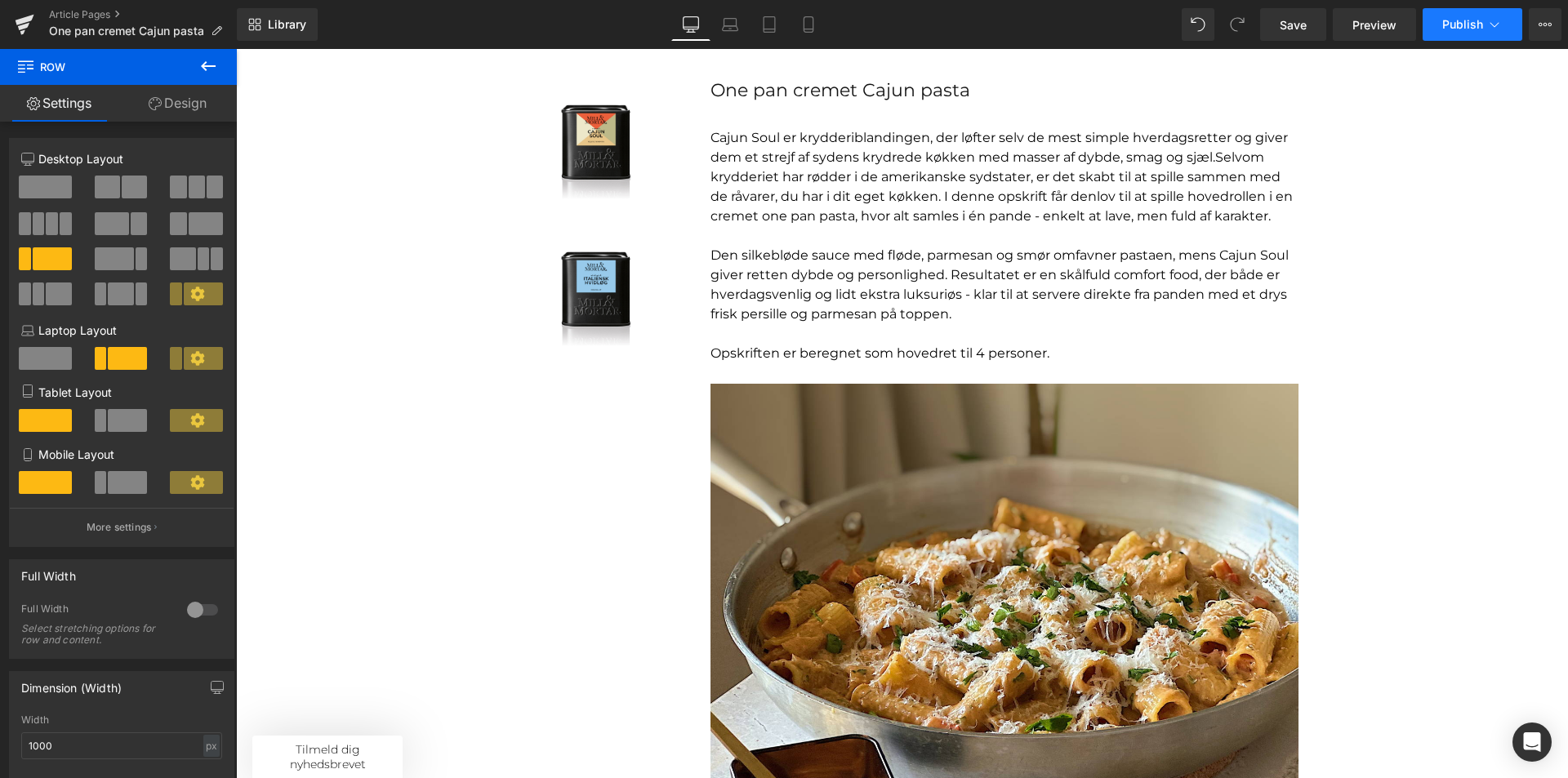
click at [1481, 26] on span "Publish" at bounding box center [1462, 25] width 41 height 13
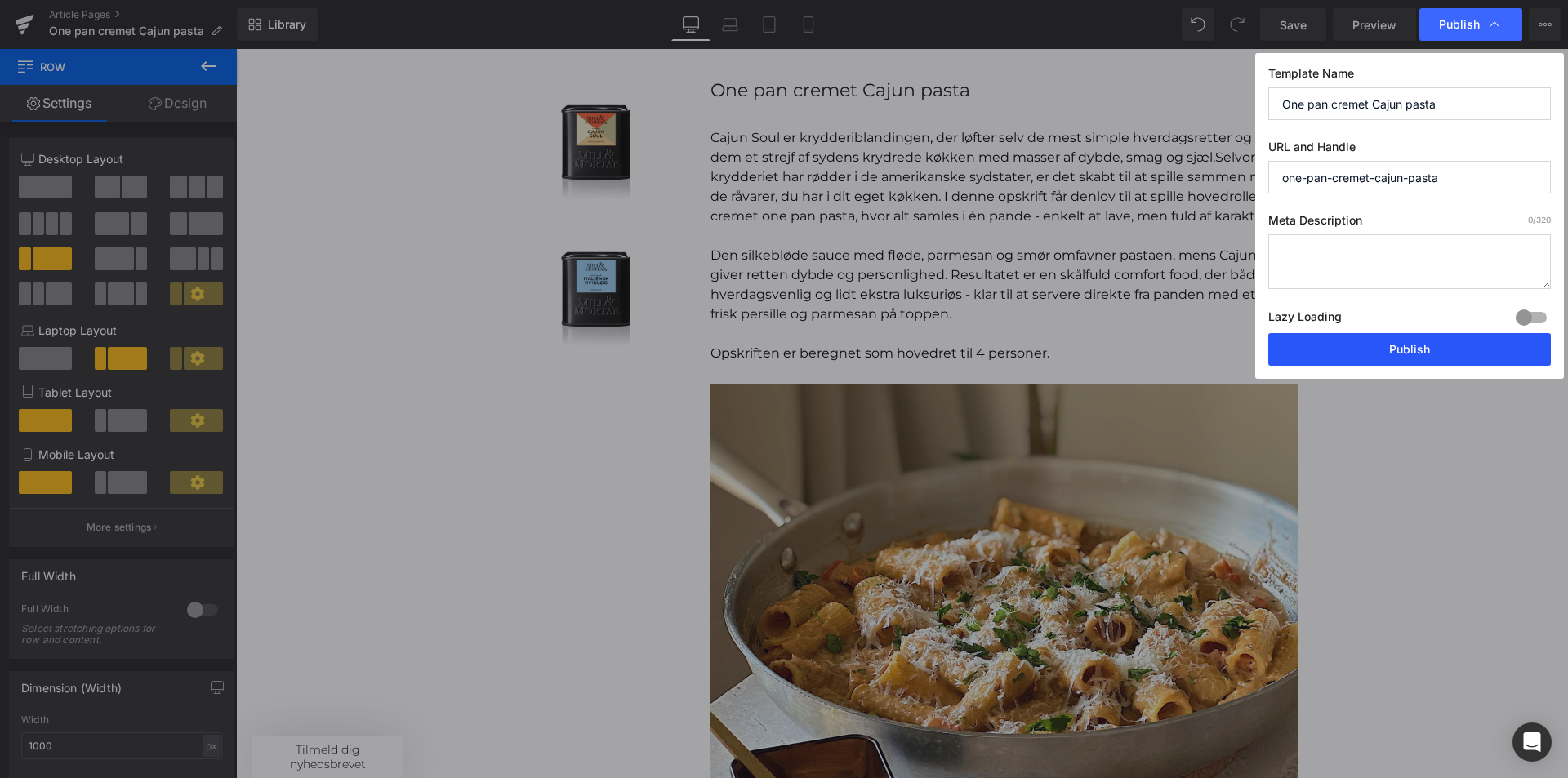
click at [1376, 349] on button "Publish" at bounding box center [1409, 349] width 283 height 32
